Goal: Task Accomplishment & Management: Use online tool/utility

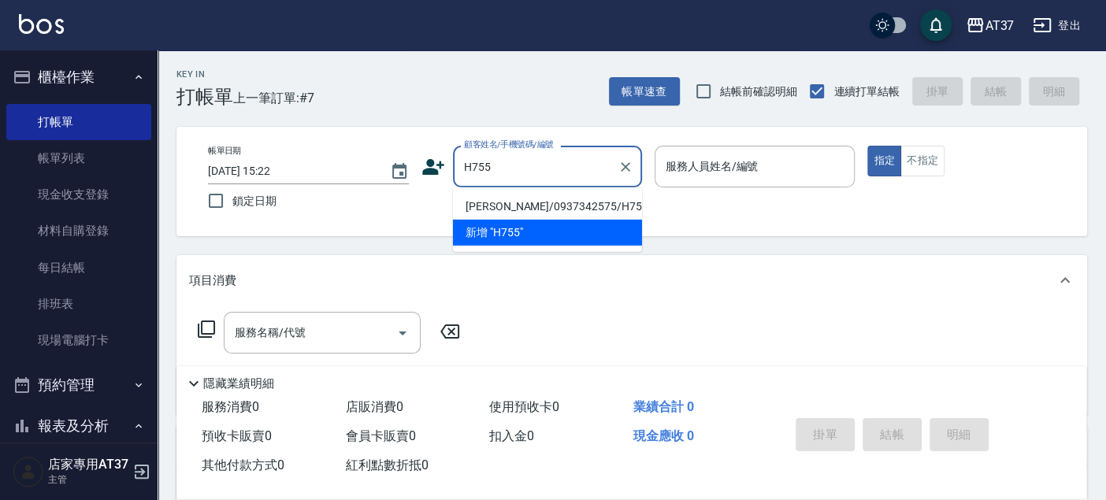
click at [518, 209] on li "[PERSON_NAME]/0937342575/H755" at bounding box center [547, 207] width 189 height 26
type input "[PERSON_NAME]/0937342575/H755"
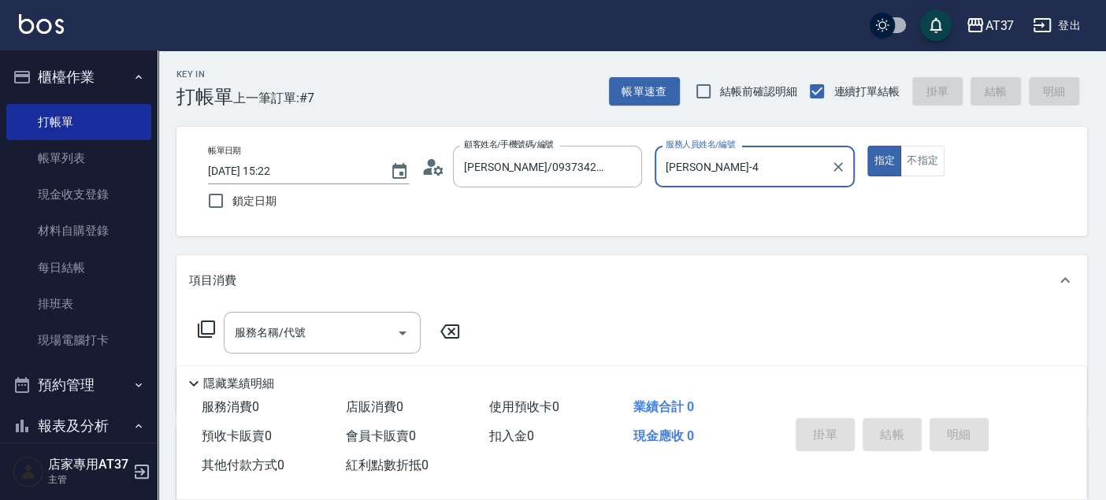
type input "[PERSON_NAME]-4"
click at [299, 330] on div "服務名稱/代號 服務名稱/代號" at bounding box center [322, 333] width 197 height 42
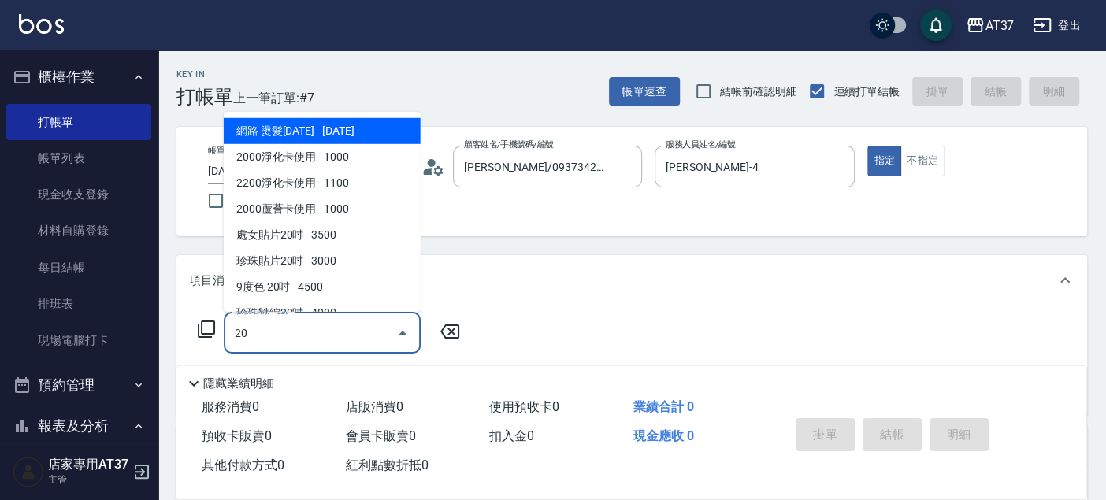
type input "2"
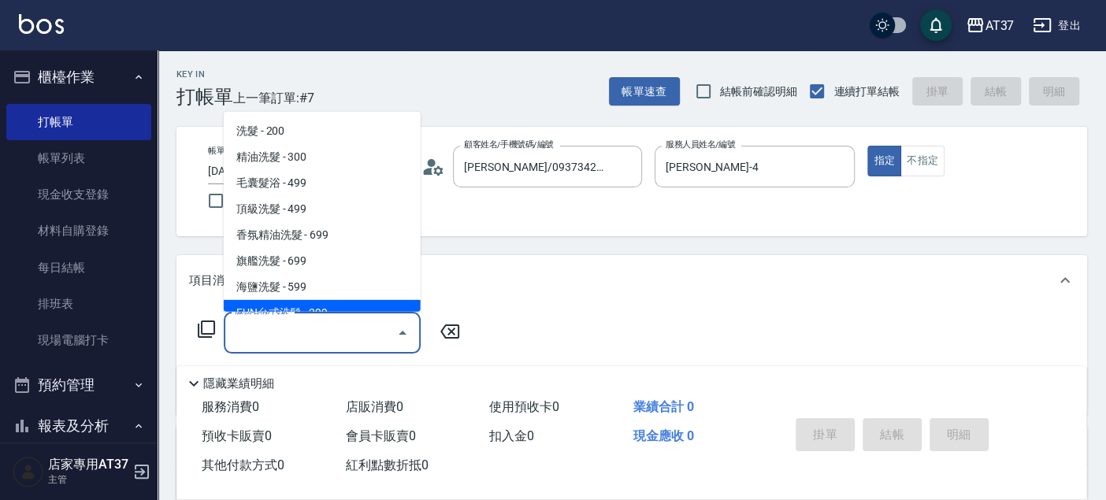
click at [209, 331] on icon at bounding box center [206, 329] width 19 height 19
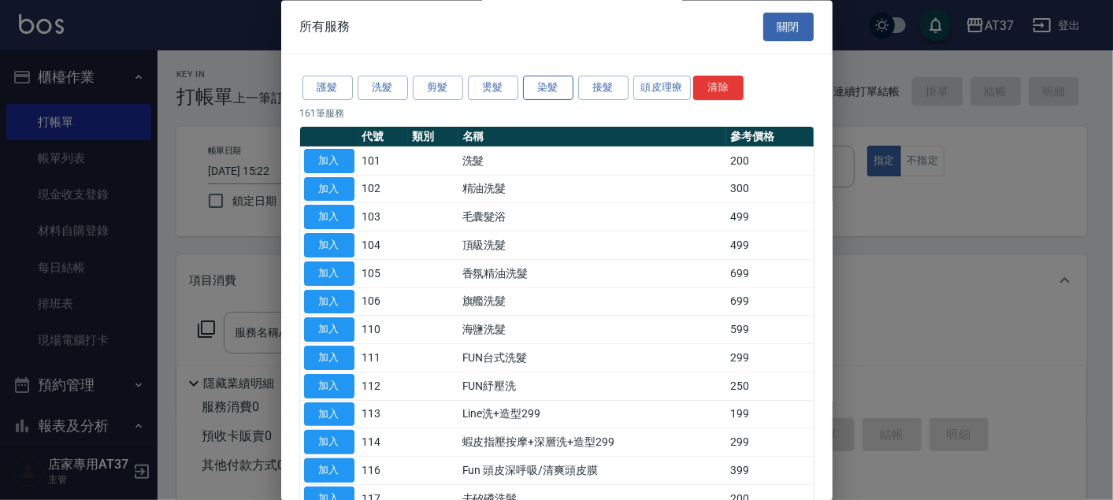
click at [563, 80] on button "染髮" at bounding box center [548, 88] width 50 height 24
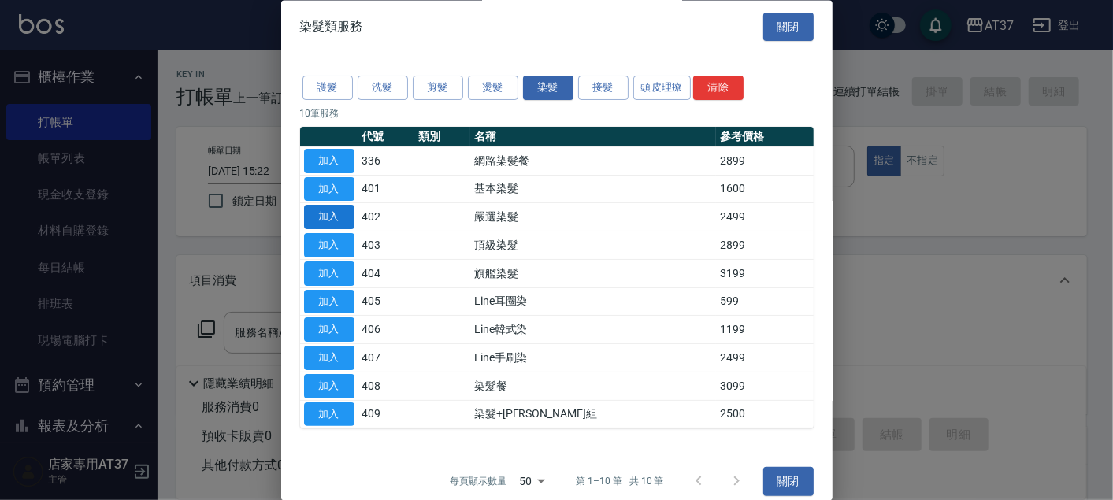
click at [342, 217] on button "加入" at bounding box center [329, 218] width 50 height 24
type input "嚴選染髮(402)"
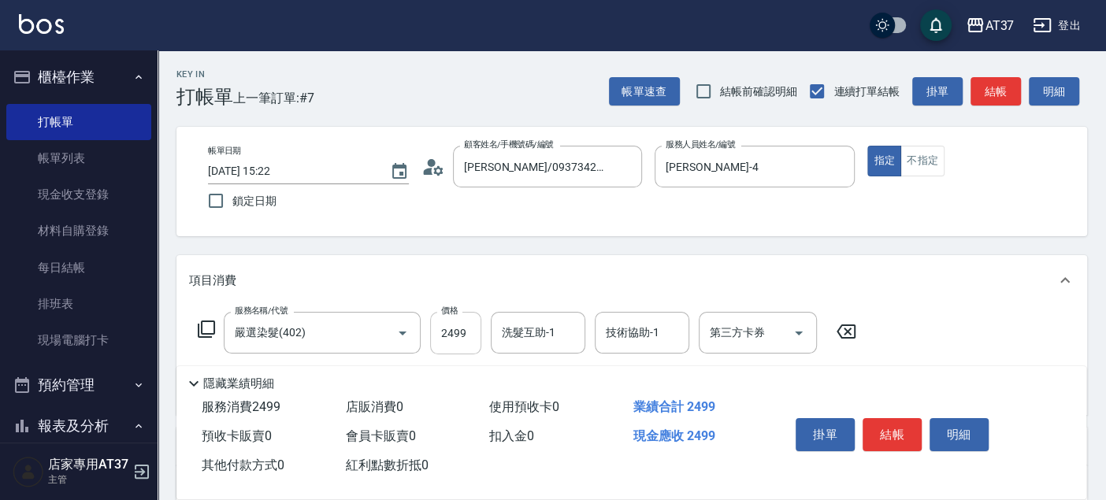
click at [462, 339] on input "2499" at bounding box center [455, 333] width 51 height 43
type input "3100"
type input "微醺-21"
click at [894, 422] on button "結帳" at bounding box center [891, 434] width 59 height 33
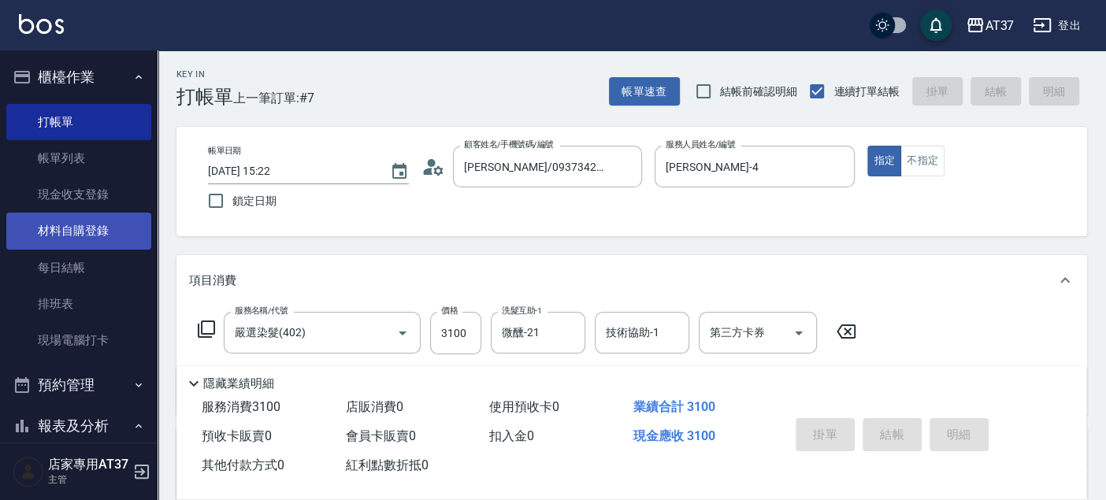
type input "[DATE] 16:45"
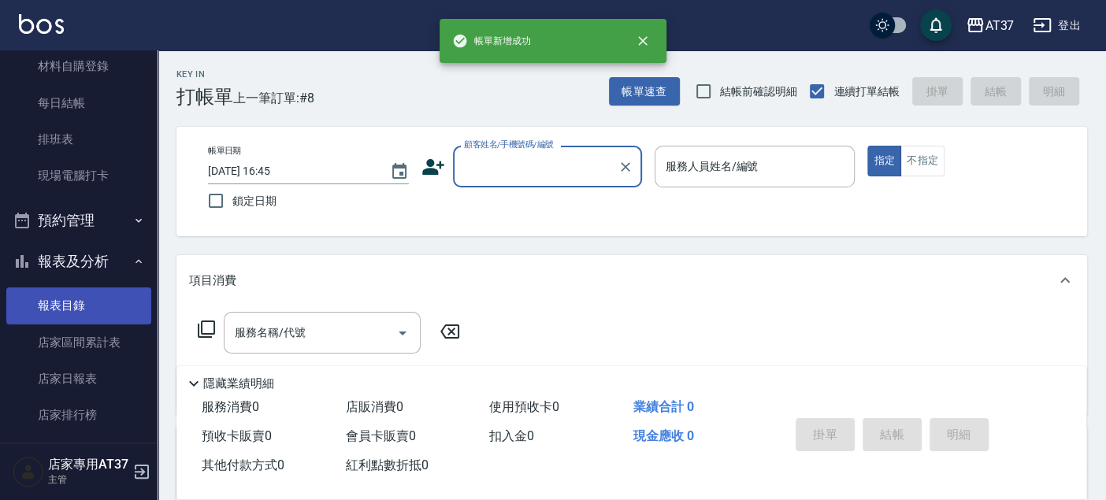
scroll to position [524, 0]
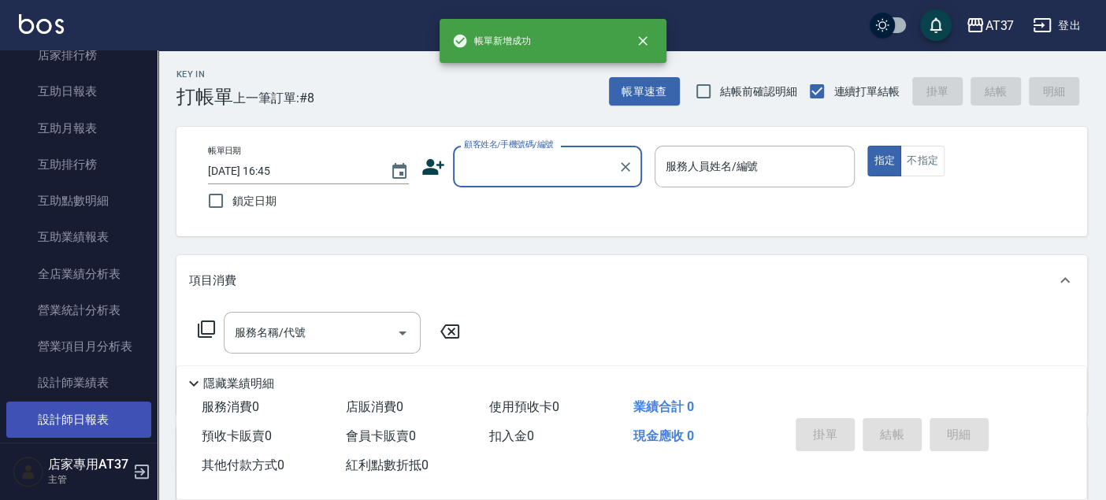
click at [103, 416] on link "設計師日報表" at bounding box center [78, 420] width 145 height 36
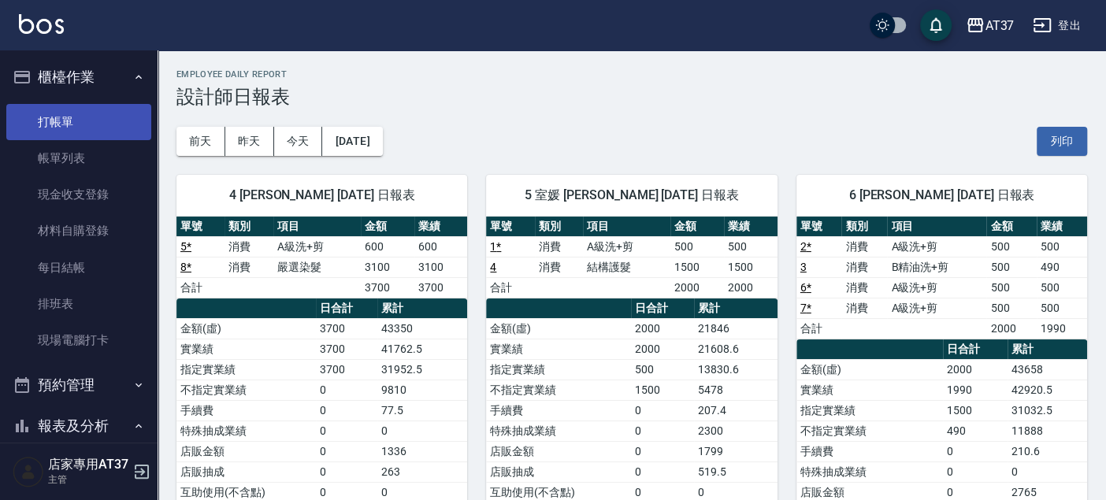
click at [88, 120] on link "打帳單" at bounding box center [78, 122] width 145 height 36
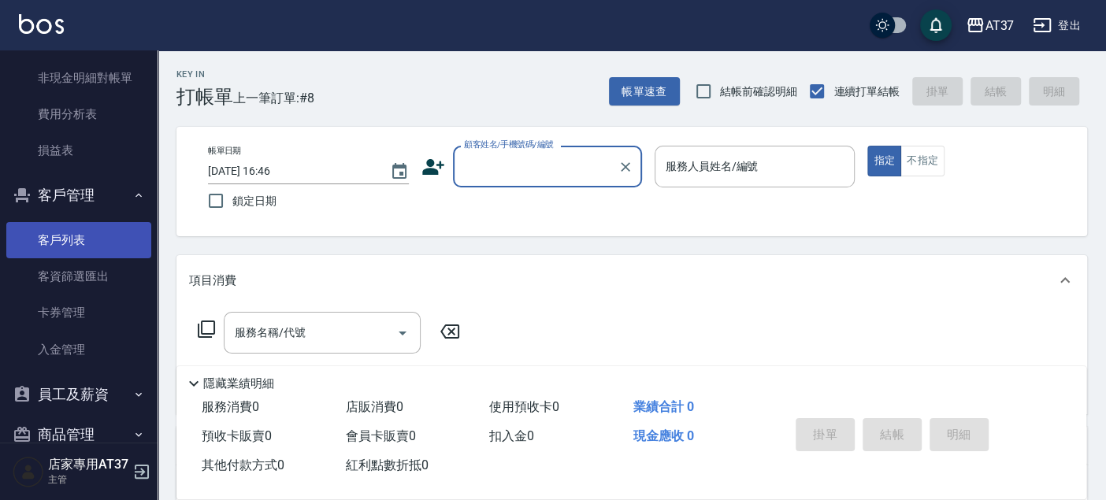
scroll to position [1518, 0]
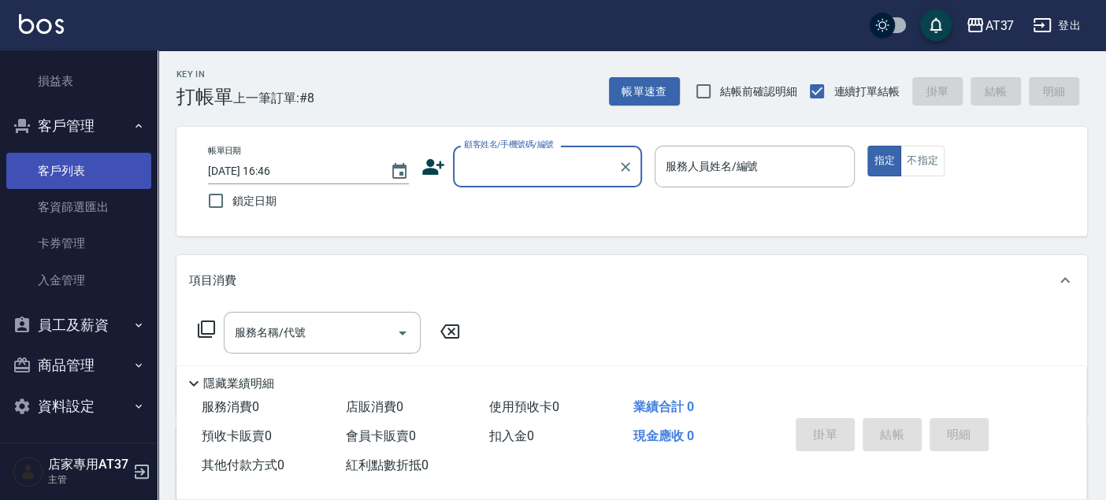
click at [89, 175] on link "客戶列表" at bounding box center [78, 171] width 145 height 36
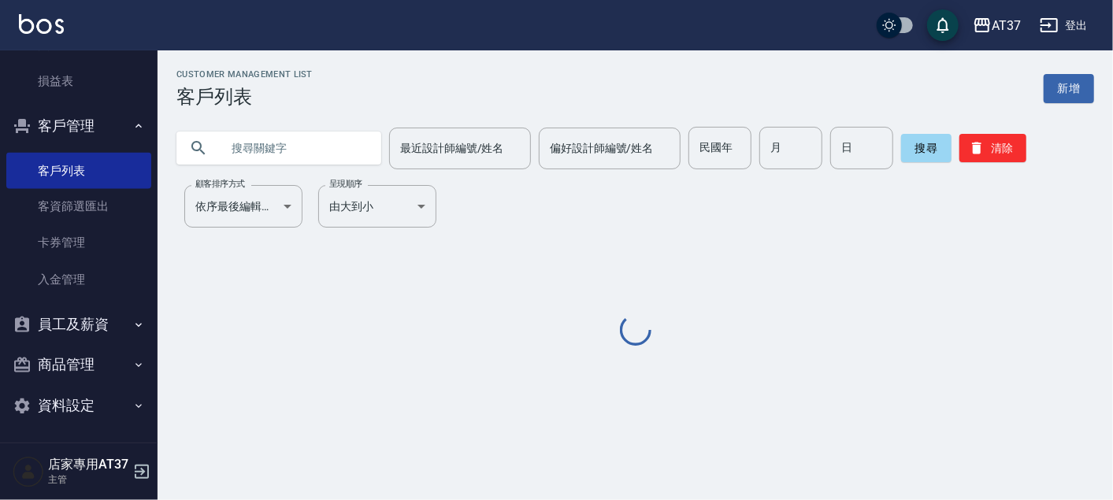
click at [293, 146] on input "text" at bounding box center [294, 148] width 148 height 43
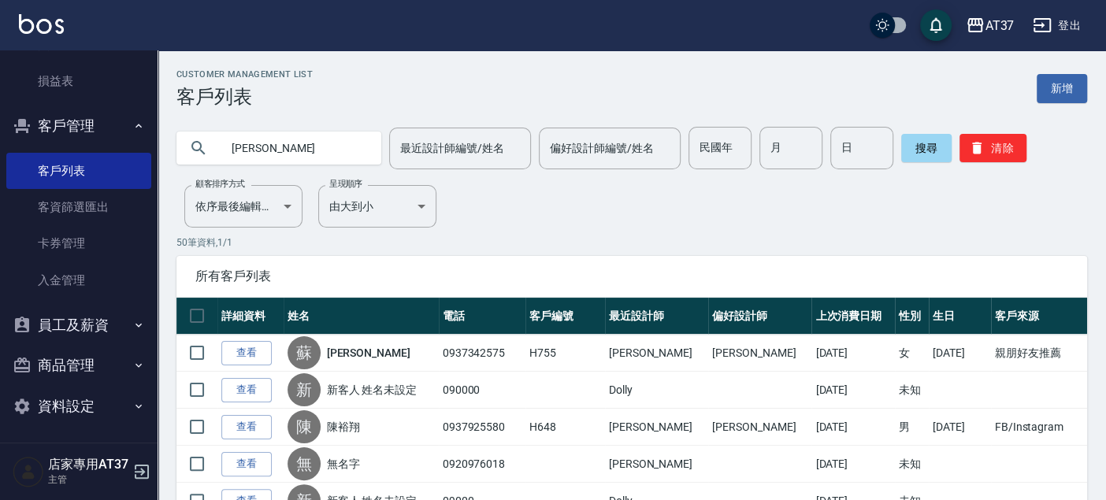
type input "[PERSON_NAME]"
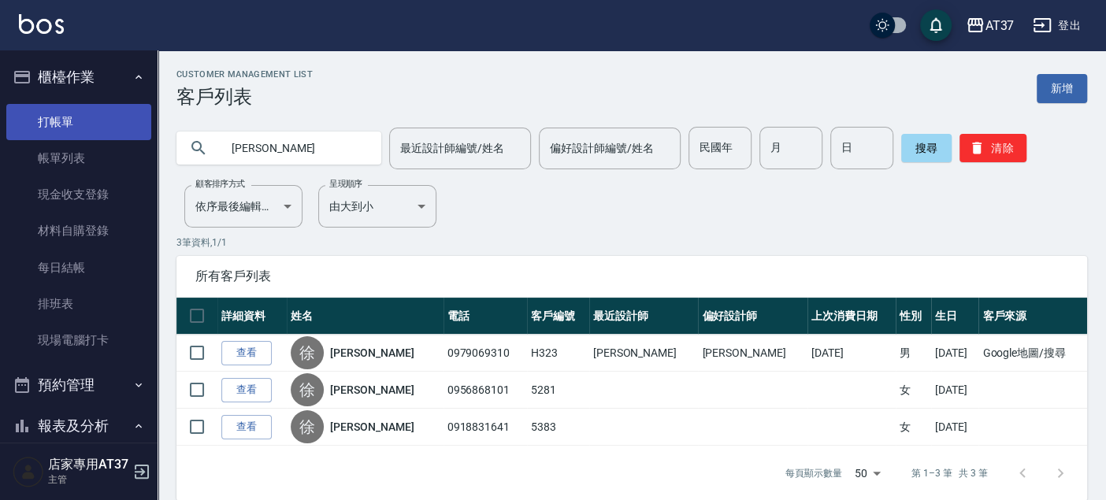
click at [69, 128] on link "打帳單" at bounding box center [78, 122] width 145 height 36
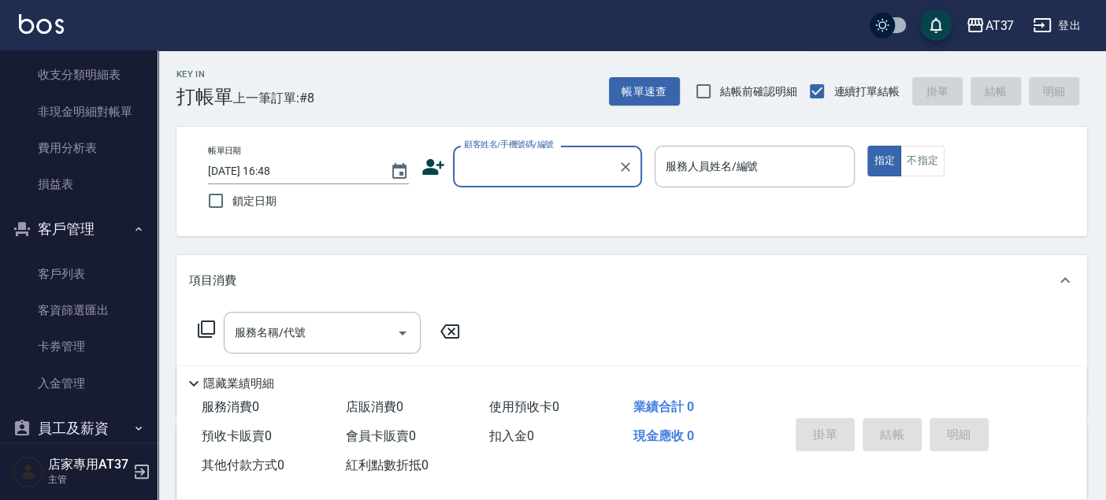
scroll to position [1518, 0]
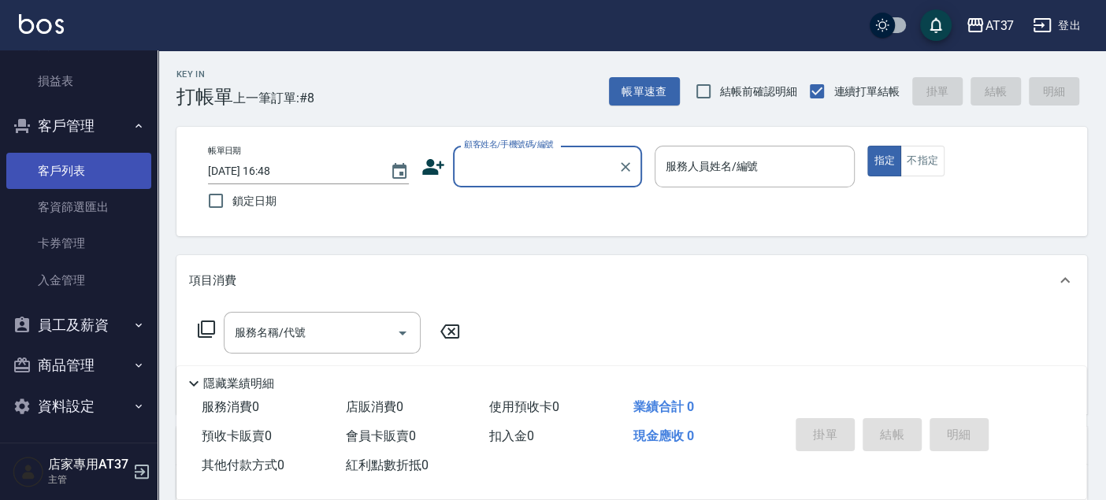
click at [67, 173] on link "客戶列表" at bounding box center [78, 171] width 145 height 36
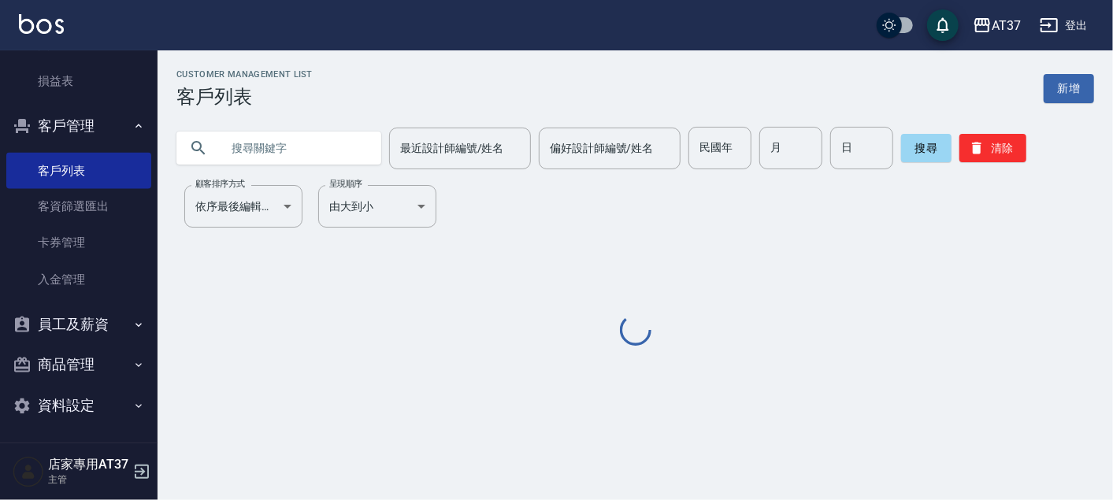
click at [328, 151] on input "text" at bounding box center [294, 148] width 148 height 43
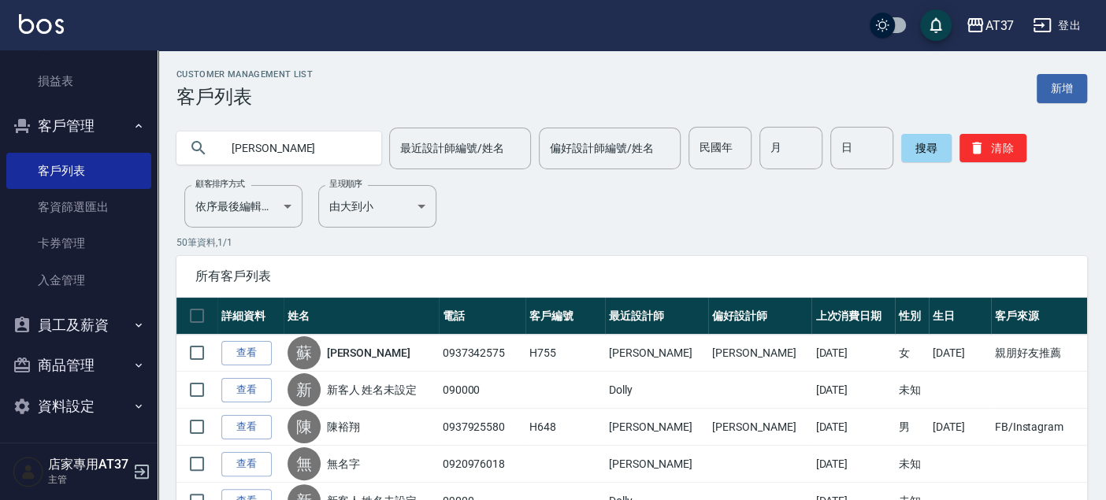
type input "[PERSON_NAME]"
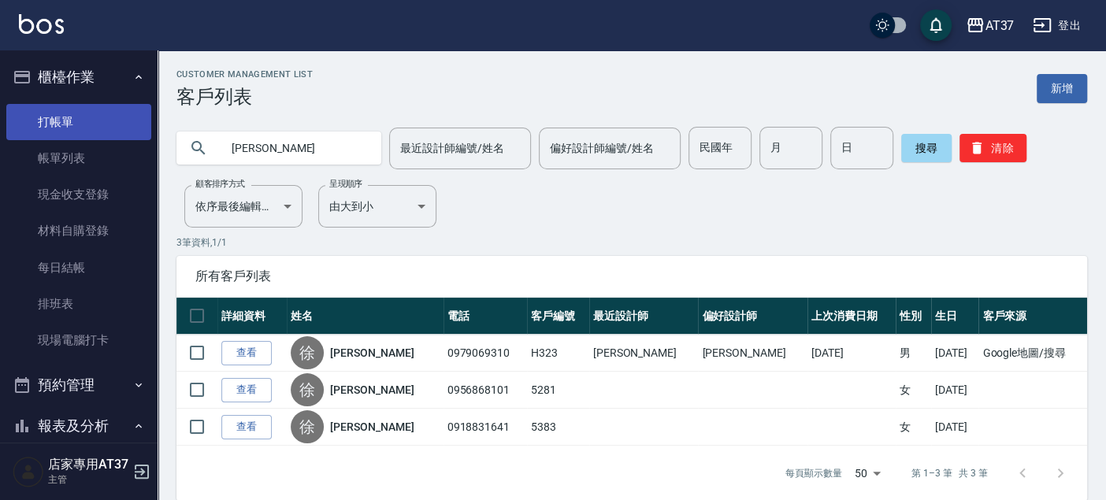
click at [85, 121] on link "打帳單" at bounding box center [78, 122] width 145 height 36
